Goal: Task Accomplishment & Management: Use online tool/utility

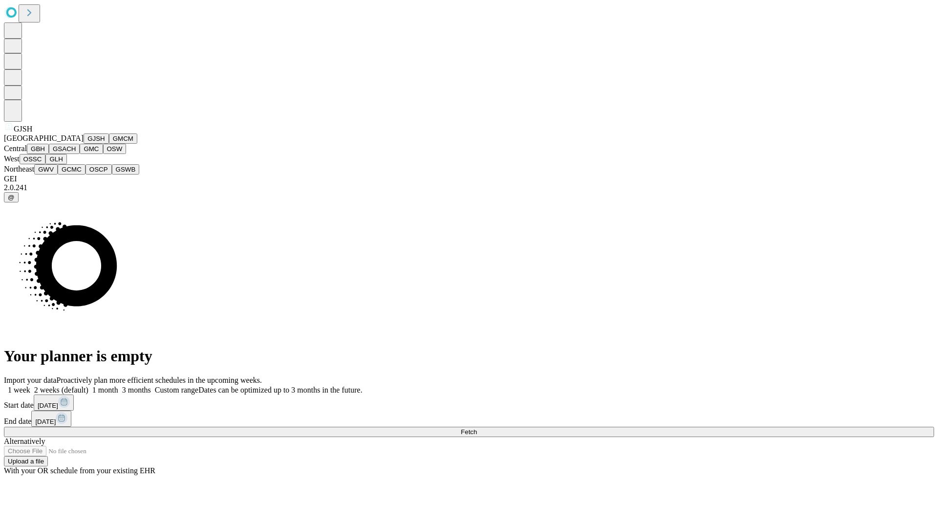
click at [84, 144] on button "GJSH" at bounding box center [96, 138] width 25 height 10
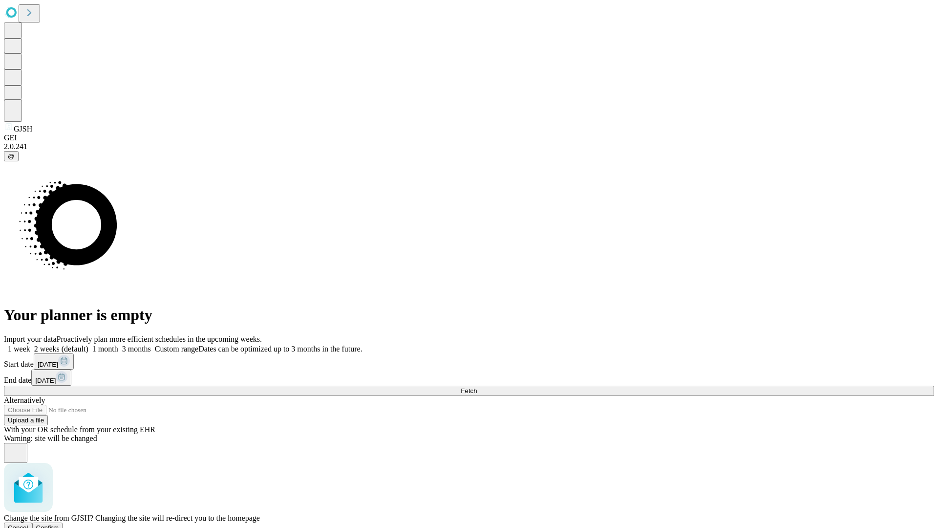
click at [59, 524] on span "Confirm" at bounding box center [47, 527] width 23 height 7
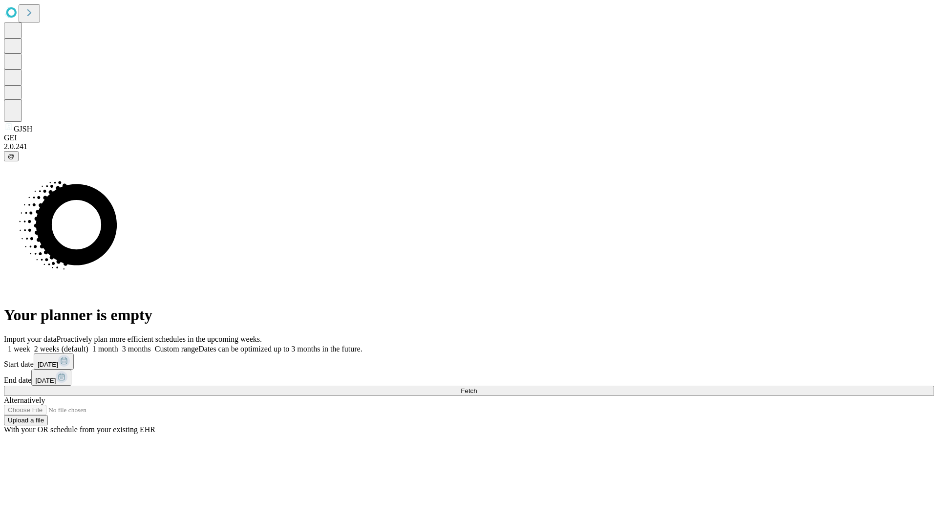
click at [88, 344] on label "2 weeks (default)" at bounding box center [59, 348] width 58 height 8
click at [477, 387] on span "Fetch" at bounding box center [469, 390] width 16 height 7
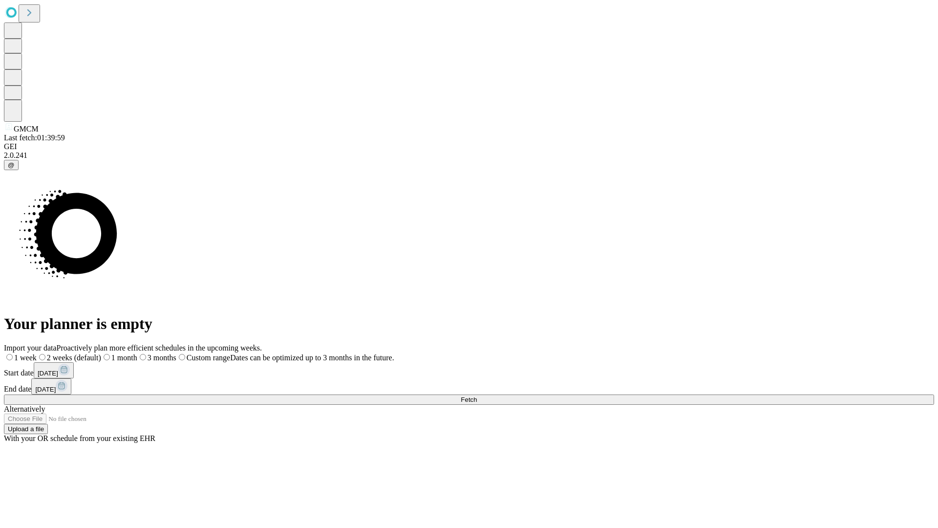
click at [101, 353] on label "2 weeks (default)" at bounding box center [69, 357] width 64 height 8
click at [477, 396] on span "Fetch" at bounding box center [469, 399] width 16 height 7
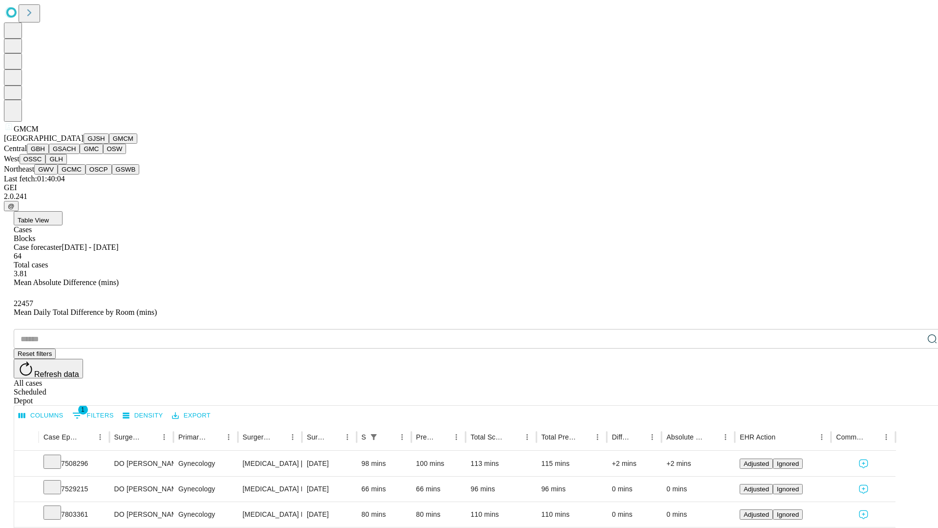
click at [49, 154] on button "GBH" at bounding box center [38, 149] width 22 height 10
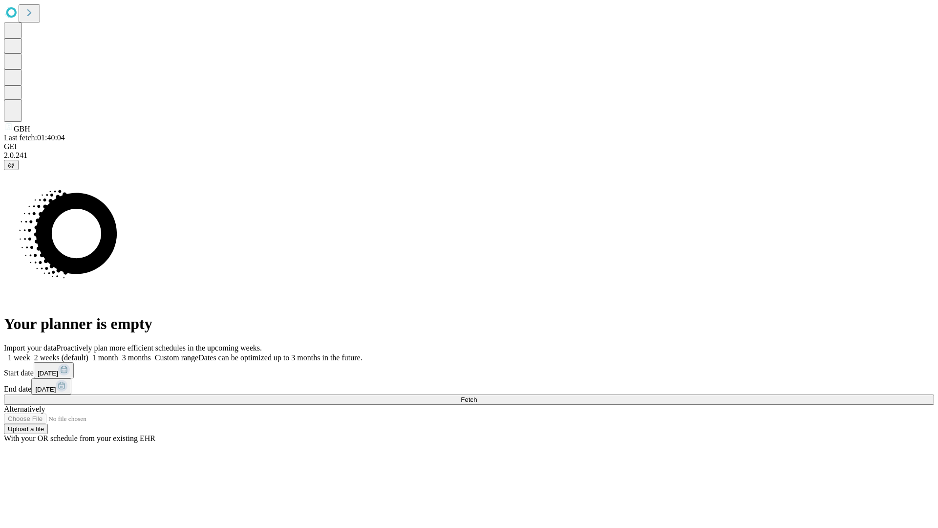
click at [88, 353] on label "2 weeks (default)" at bounding box center [59, 357] width 58 height 8
click at [477, 396] on span "Fetch" at bounding box center [469, 399] width 16 height 7
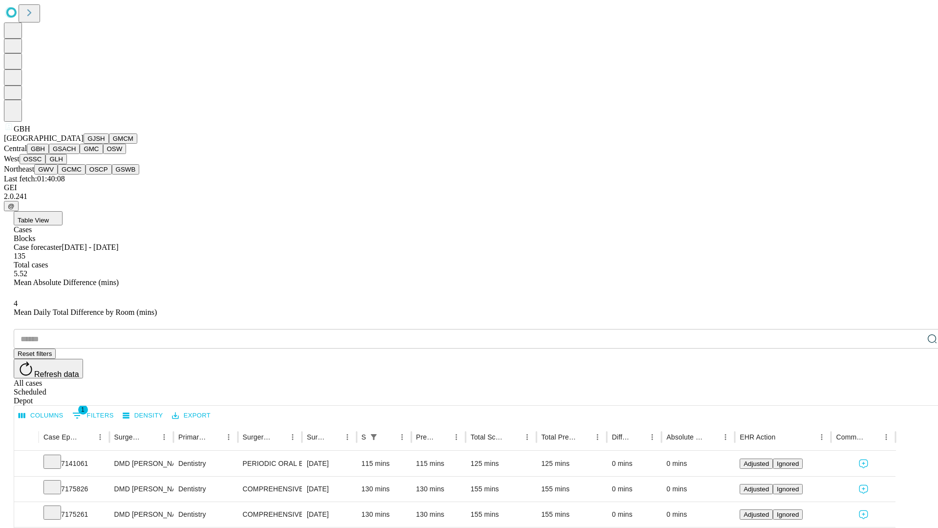
click at [76, 154] on button "GSACH" at bounding box center [64, 149] width 31 height 10
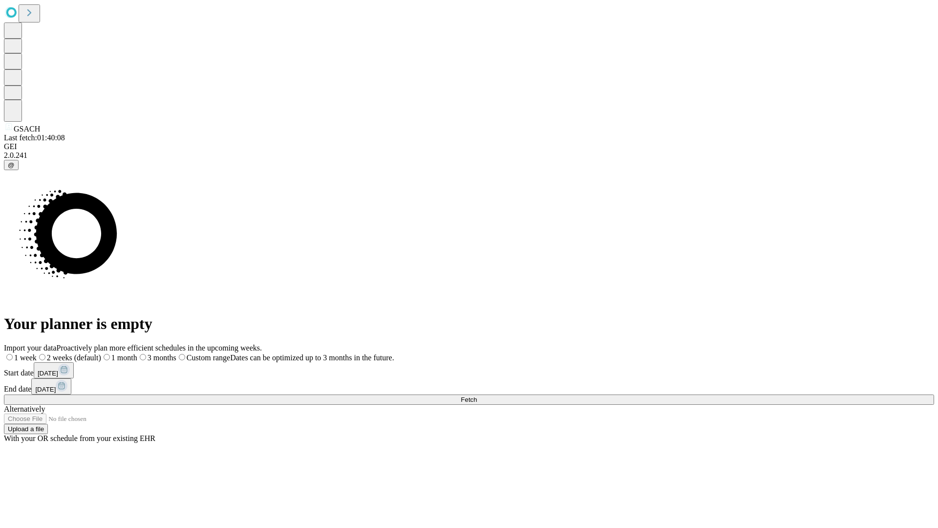
click at [101, 353] on label "2 weeks (default)" at bounding box center [69, 357] width 64 height 8
click at [477, 396] on span "Fetch" at bounding box center [469, 399] width 16 height 7
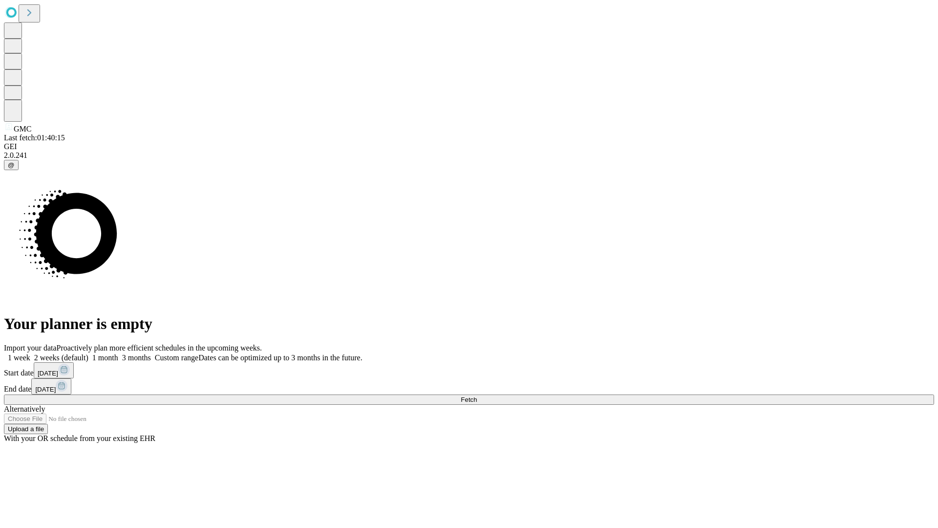
click at [88, 353] on label "2 weeks (default)" at bounding box center [59, 357] width 58 height 8
click at [477, 396] on span "Fetch" at bounding box center [469, 399] width 16 height 7
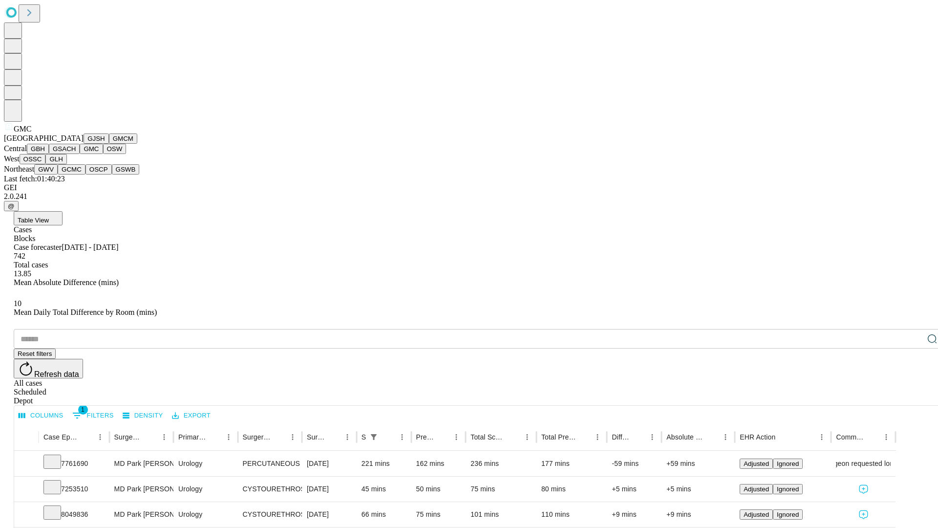
click at [103, 154] on button "OSW" at bounding box center [114, 149] width 23 height 10
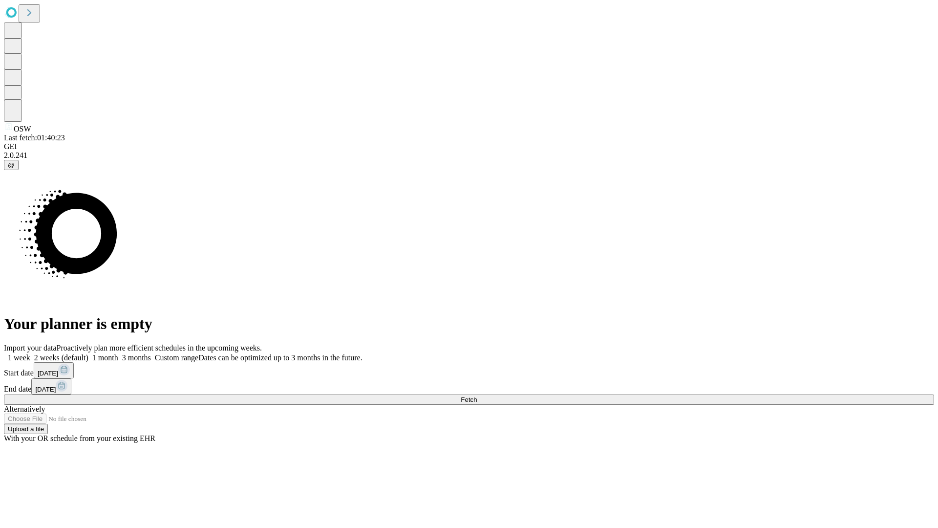
click at [477, 396] on span "Fetch" at bounding box center [469, 399] width 16 height 7
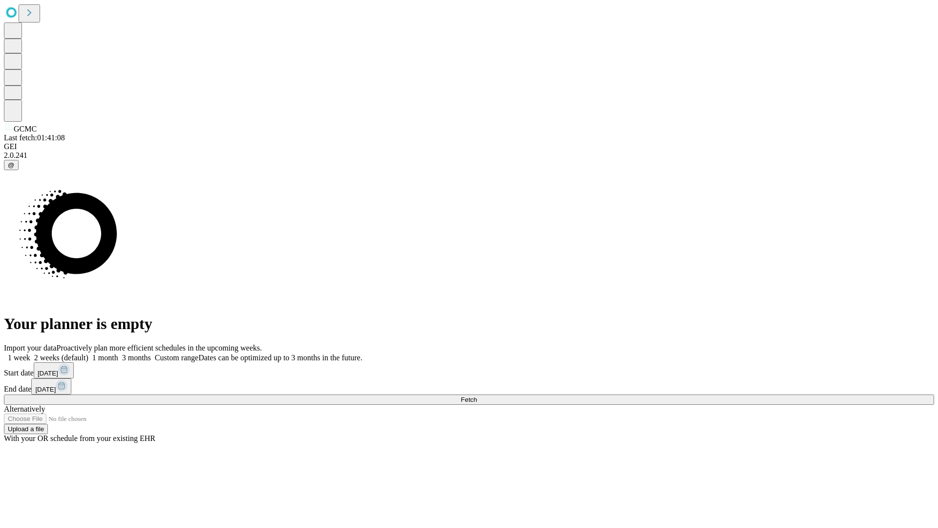
click at [88, 353] on label "2 weeks (default)" at bounding box center [59, 357] width 58 height 8
click at [477, 396] on span "Fetch" at bounding box center [469, 399] width 16 height 7
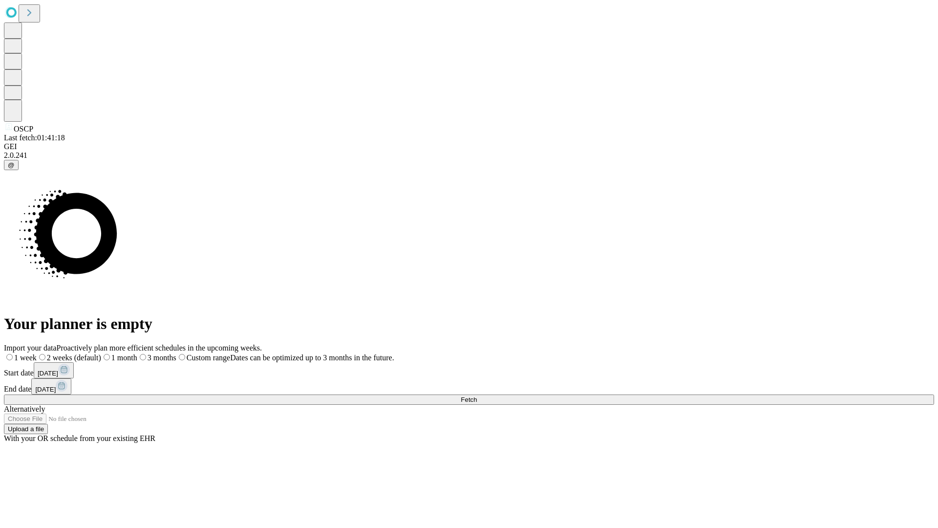
click at [101, 353] on label "2 weeks (default)" at bounding box center [69, 357] width 64 height 8
click at [477, 396] on span "Fetch" at bounding box center [469, 399] width 16 height 7
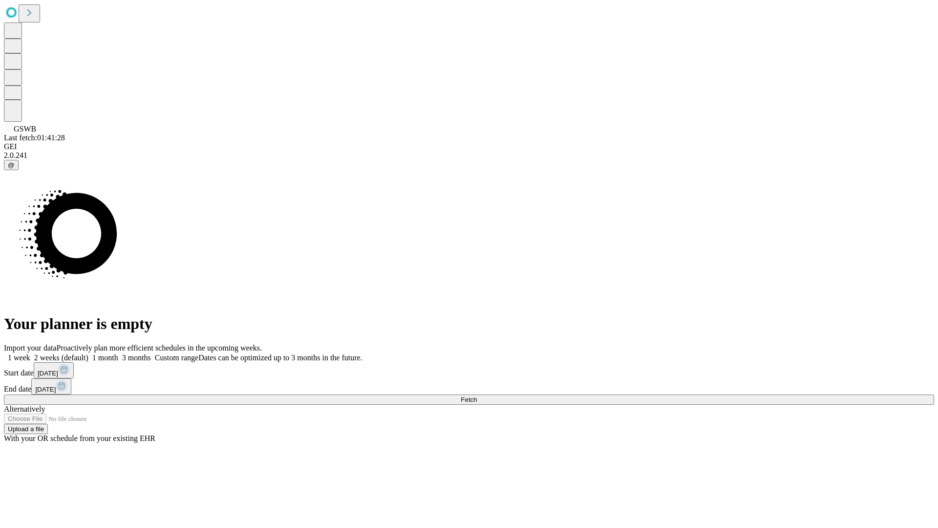
click at [88, 353] on label "2 weeks (default)" at bounding box center [59, 357] width 58 height 8
click at [477, 396] on span "Fetch" at bounding box center [469, 399] width 16 height 7
